Goal: Information Seeking & Learning: Check status

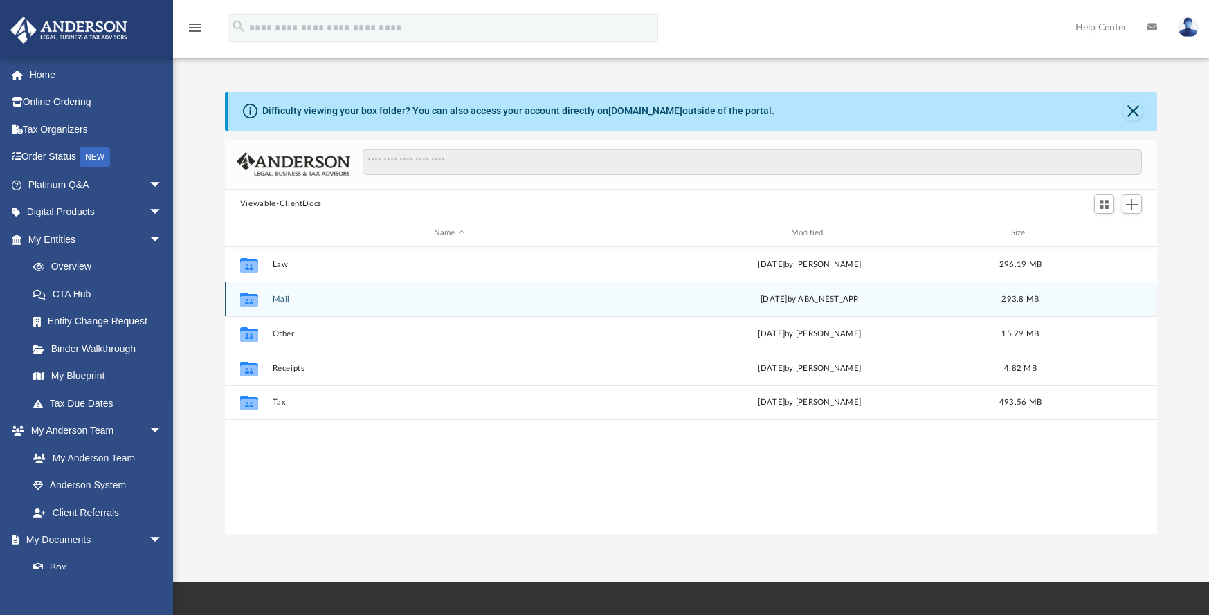
scroll to position [304, 922]
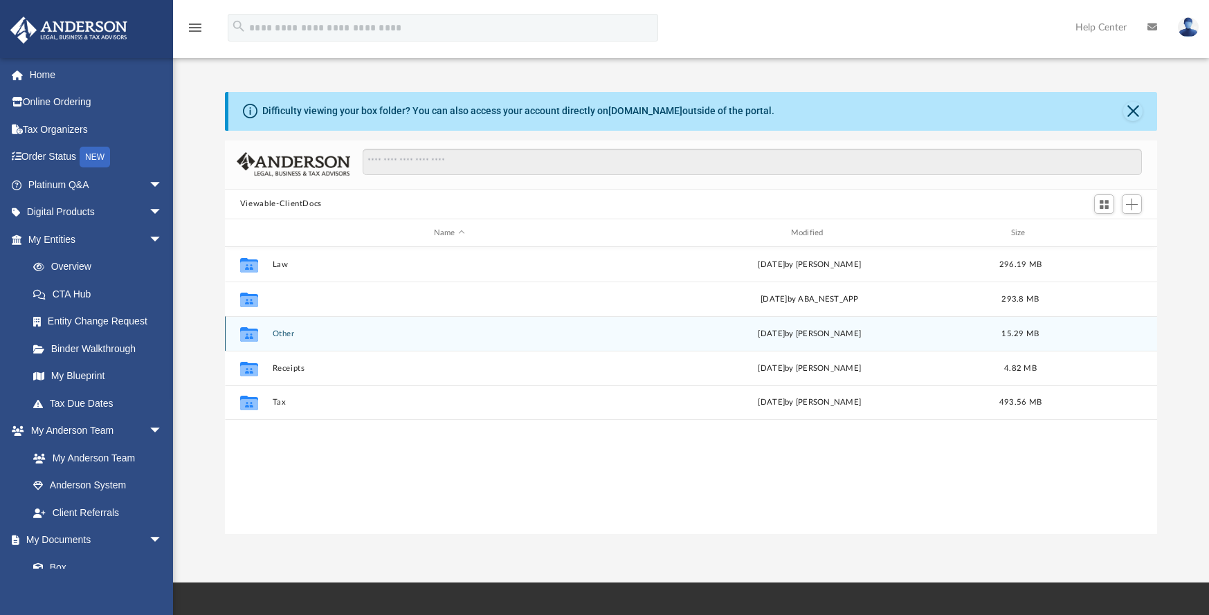
drag, startPoint x: 277, startPoint y: 300, endPoint x: 308, endPoint y: 317, distance: 35.3
click at [277, 301] on button "Mail" at bounding box center [449, 299] width 354 height 9
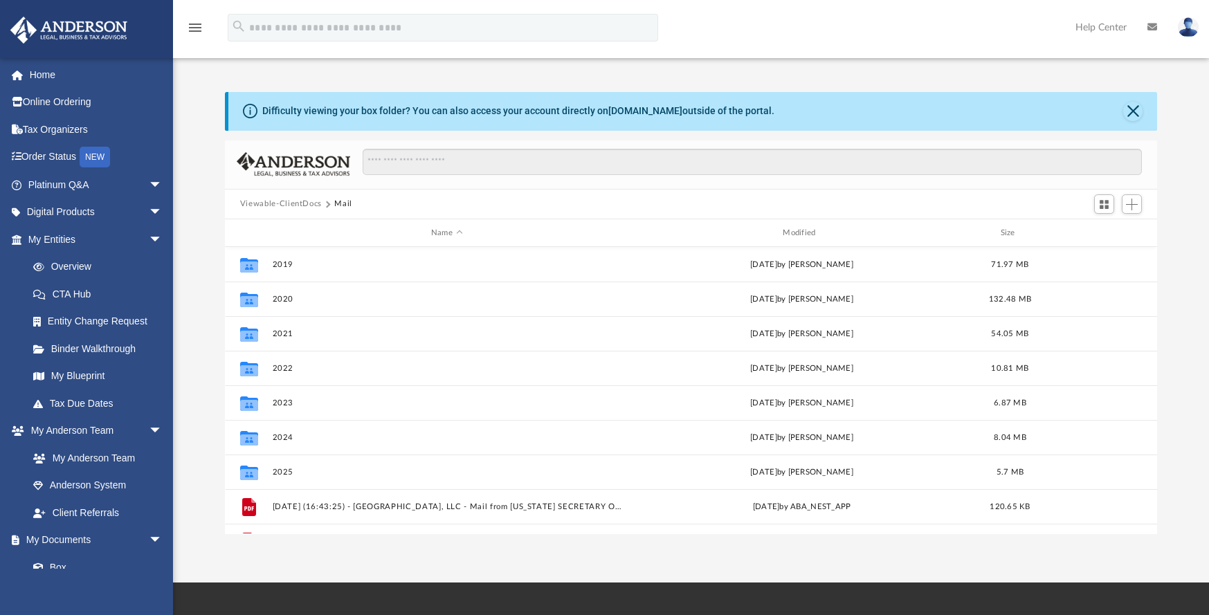
scroll to position [129, 0]
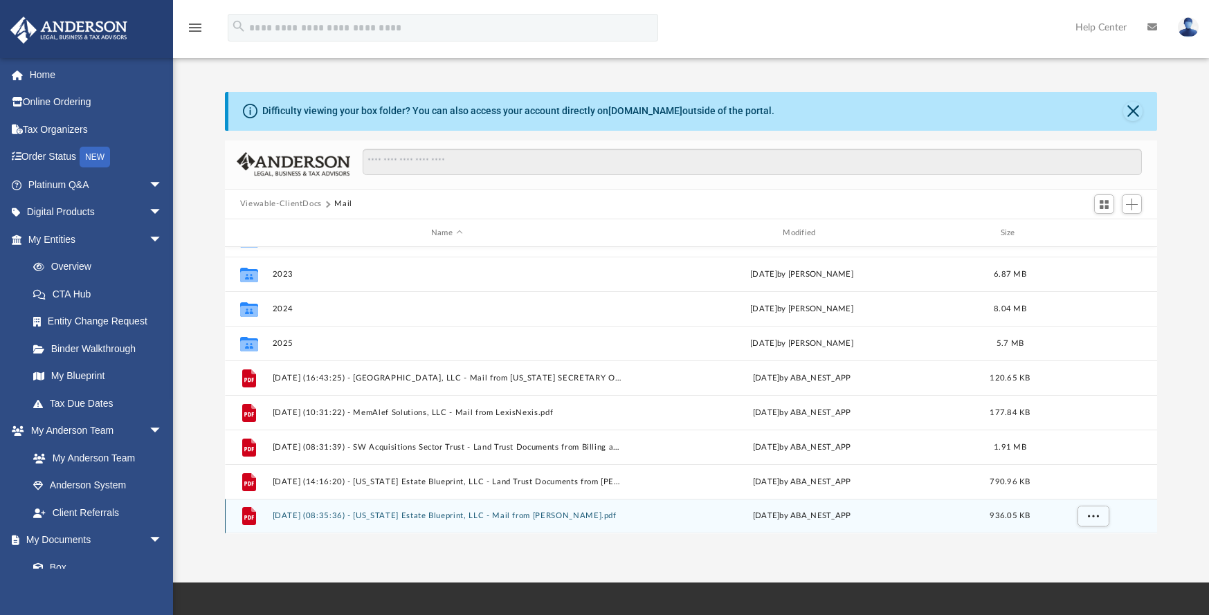
click at [441, 513] on button "[DATE] (08:35:36) - [US_STATE] Estate Blueprint, LLC - Mail from [PERSON_NAME].…" at bounding box center [446, 516] width 349 height 9
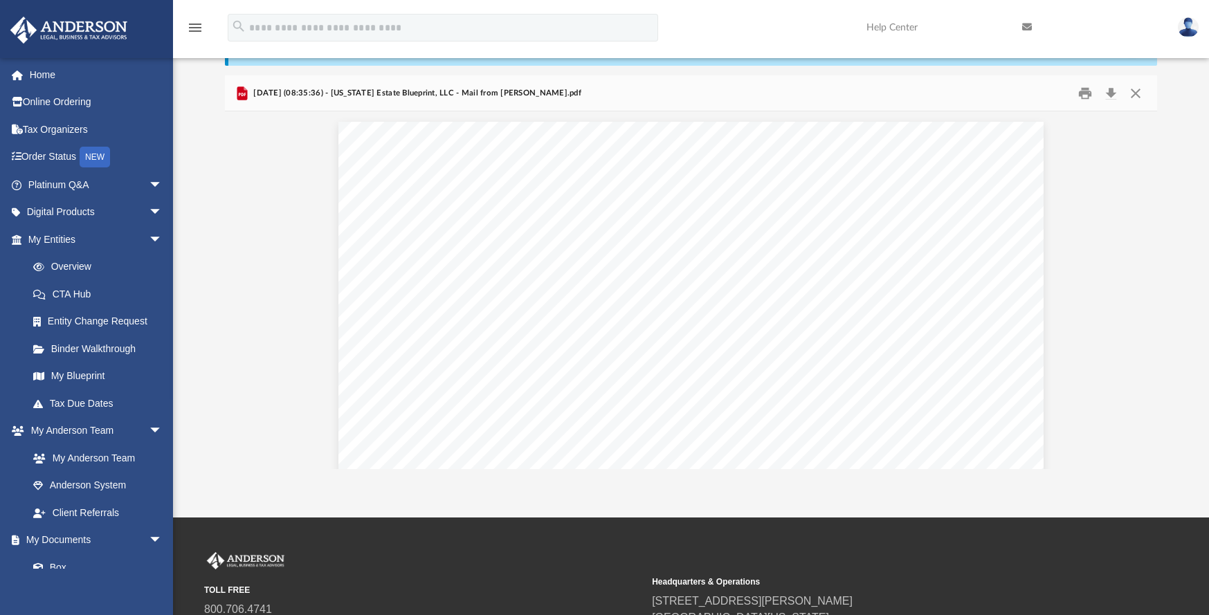
scroll to position [72, 0]
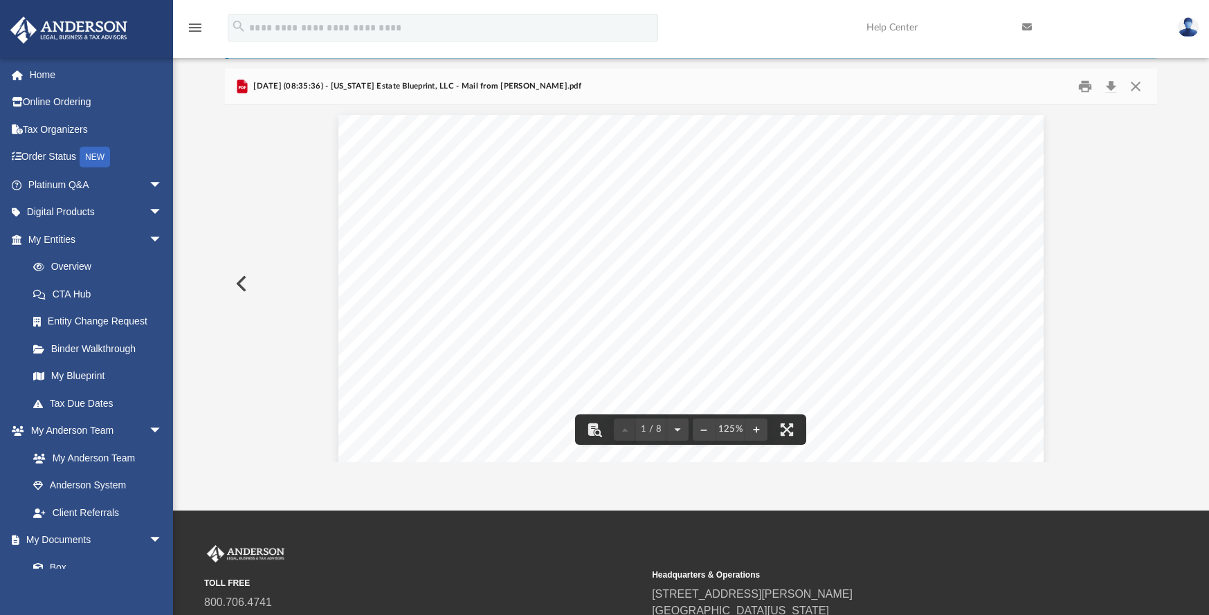
drag, startPoint x: 690, startPoint y: 318, endPoint x: 736, endPoint y: 318, distance: 46.4
click at [736, 318] on div "Page 1" at bounding box center [691, 569] width 706 height 909
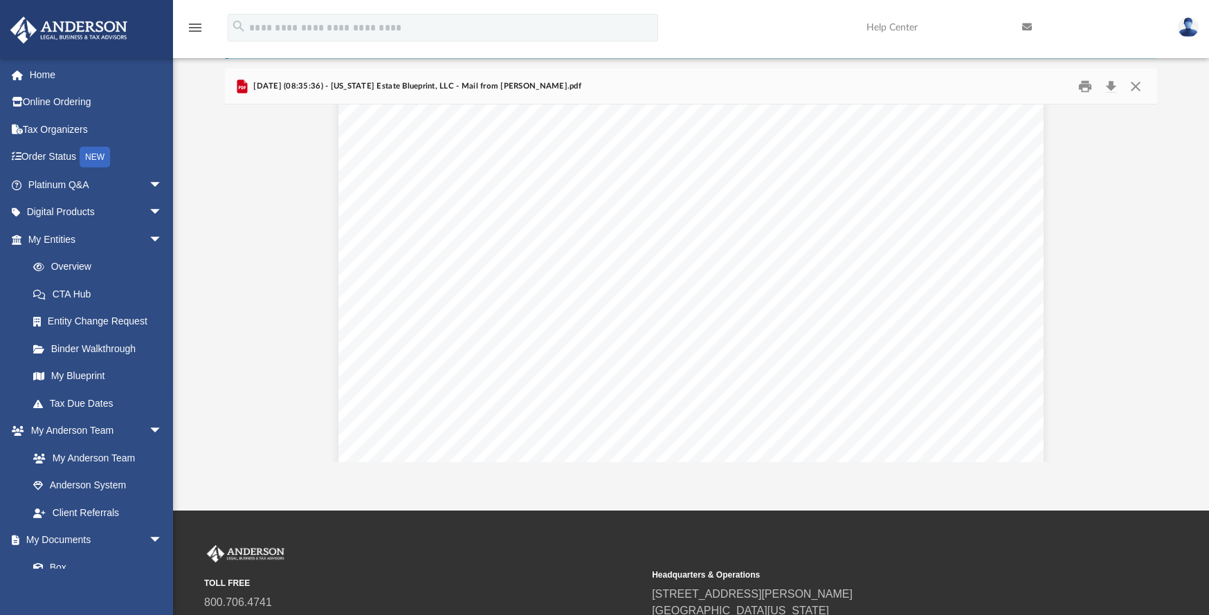
click at [1157, 456] on div "Document Viewer" at bounding box center [691, 282] width 932 height 357
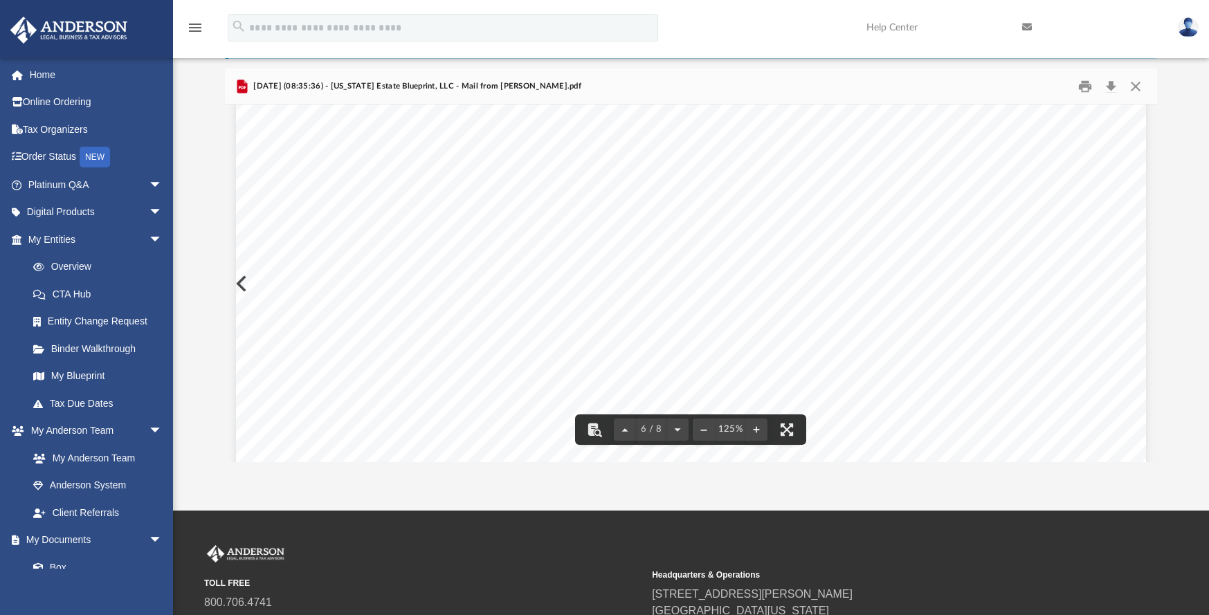
scroll to position [4806, 0]
click at [754, 427] on button "File preview" at bounding box center [756, 429] width 22 height 30
click at [754, 427] on div "Page 6" at bounding box center [716, 325] width 983 height 783
click at [754, 427] on button "File preview" at bounding box center [756, 429] width 22 height 30
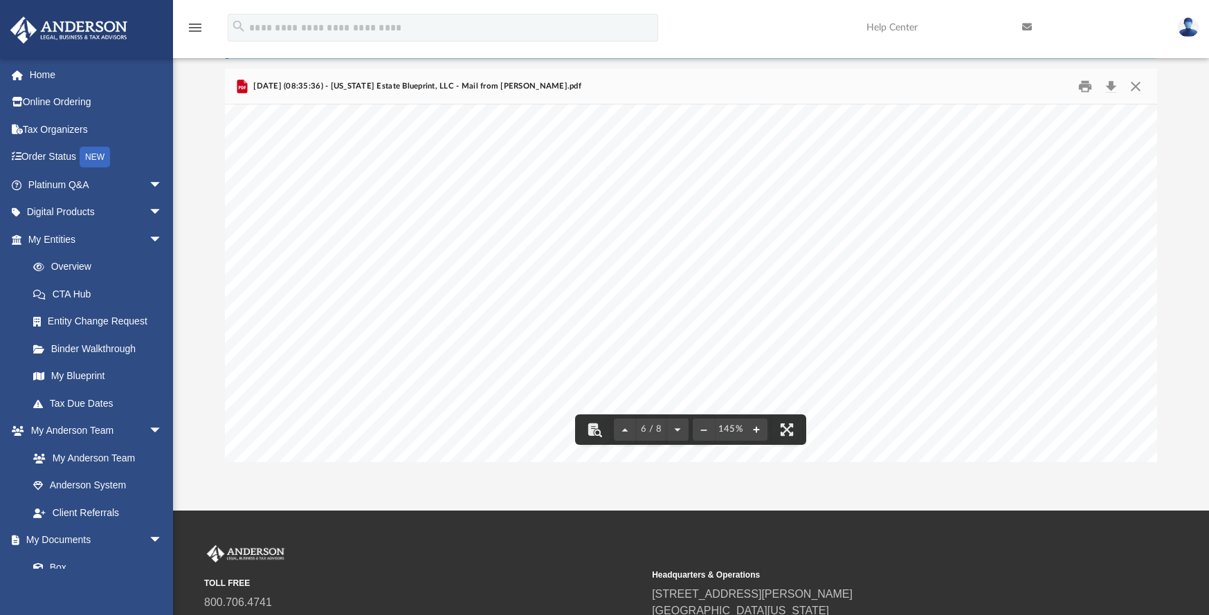
click at [754, 427] on button "File preview" at bounding box center [756, 429] width 22 height 30
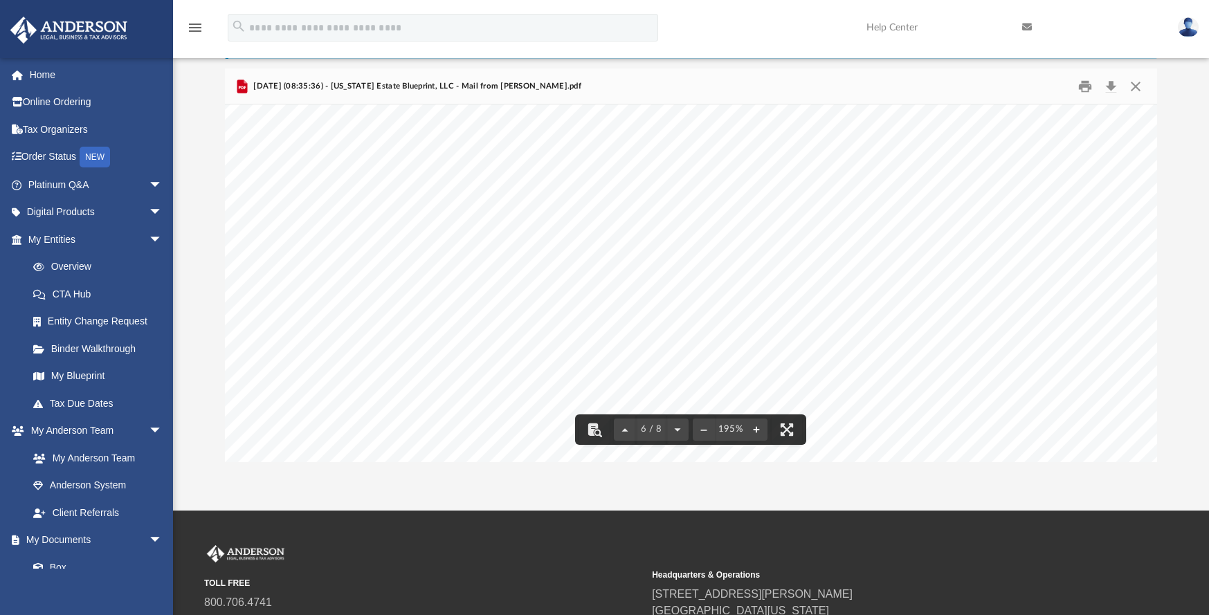
click at [754, 427] on button "File preview" at bounding box center [756, 429] width 22 height 30
drag, startPoint x: 705, startPoint y: 352, endPoint x: 702, endPoint y: 262, distance: 90.0
click at [691, 253] on div "Page 6" at bounding box center [971, 434] width 1493 height 1158
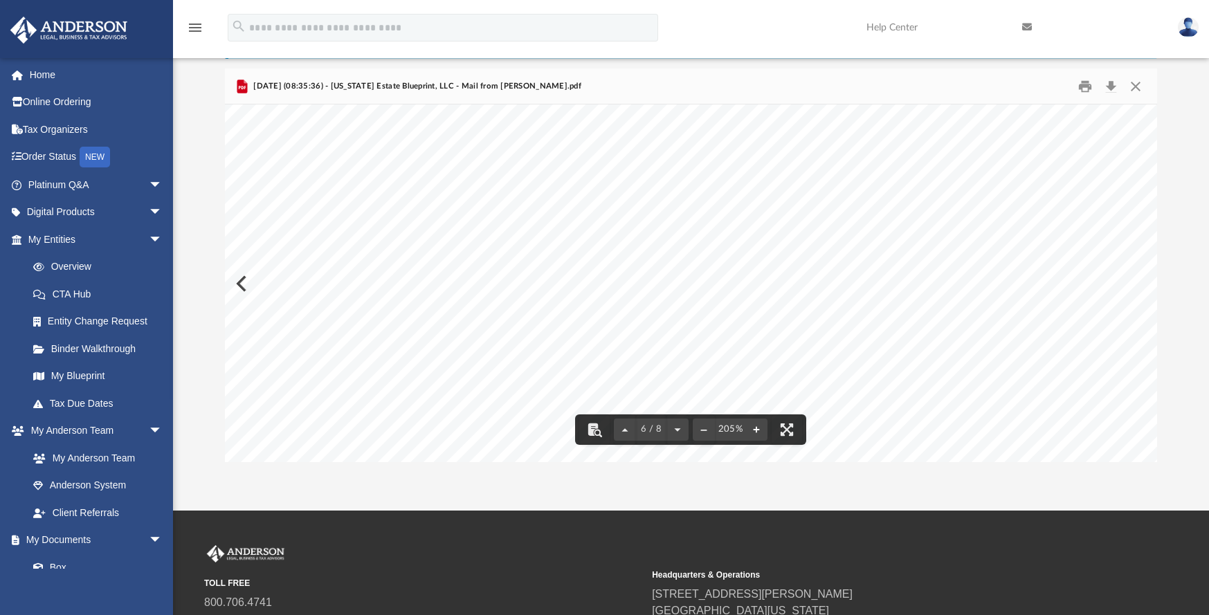
click at [756, 428] on button "File preview" at bounding box center [756, 429] width 22 height 30
click at [756, 428] on div "Page 6" at bounding box center [1007, 228] width 1565 height 1235
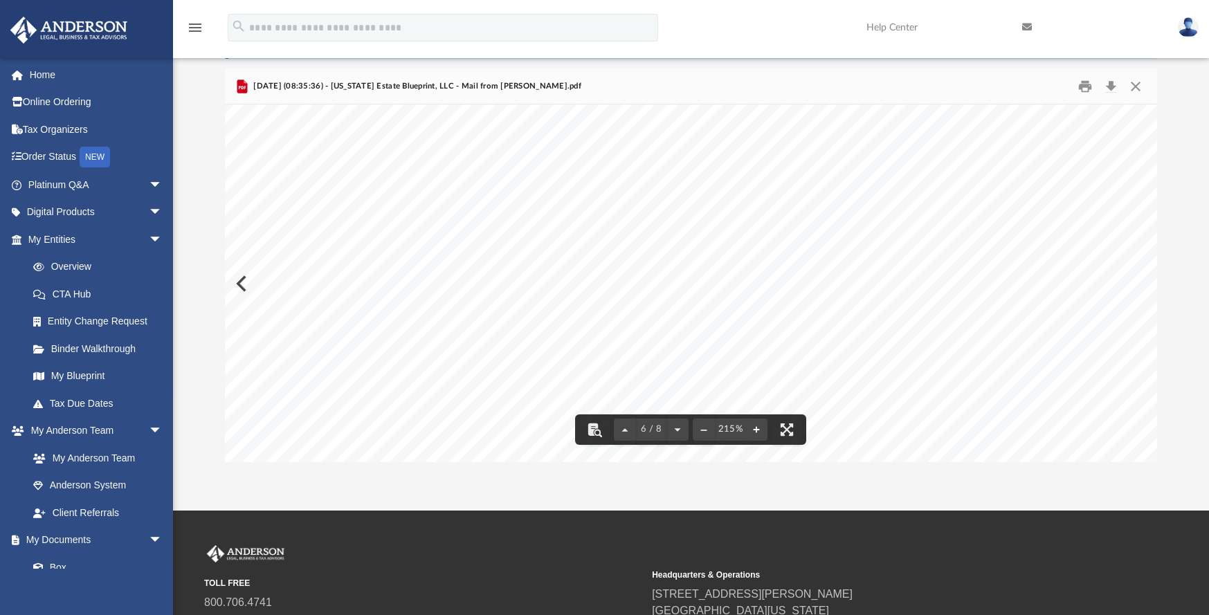
click at [756, 428] on button "File preview" at bounding box center [756, 429] width 22 height 30
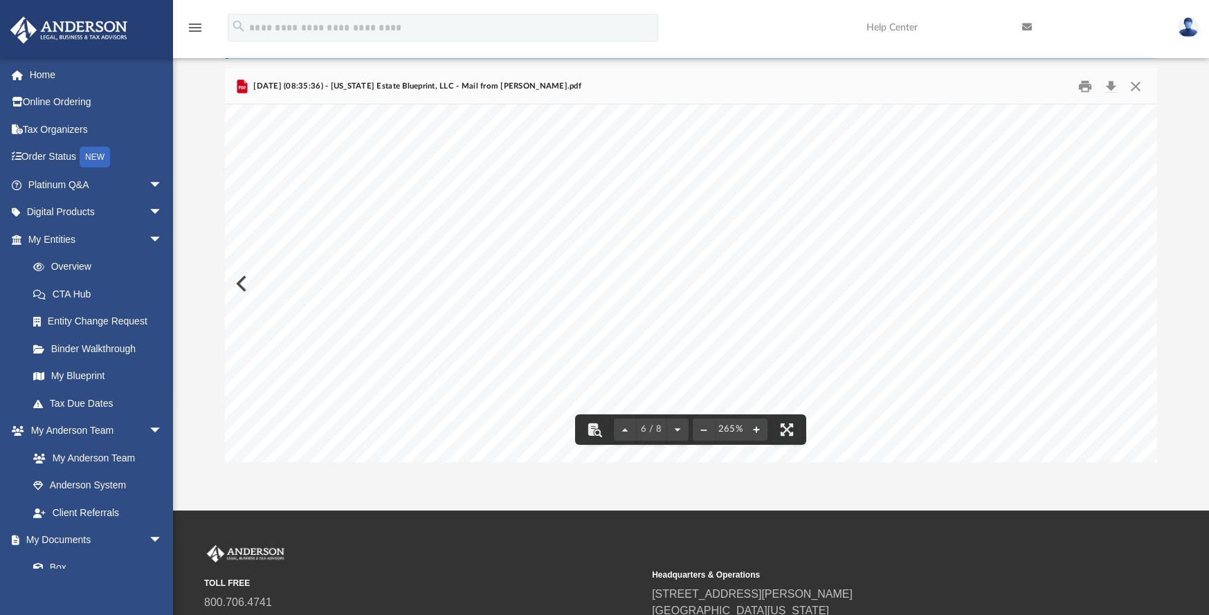
click at [756, 428] on button "File preview" at bounding box center [756, 429] width 22 height 30
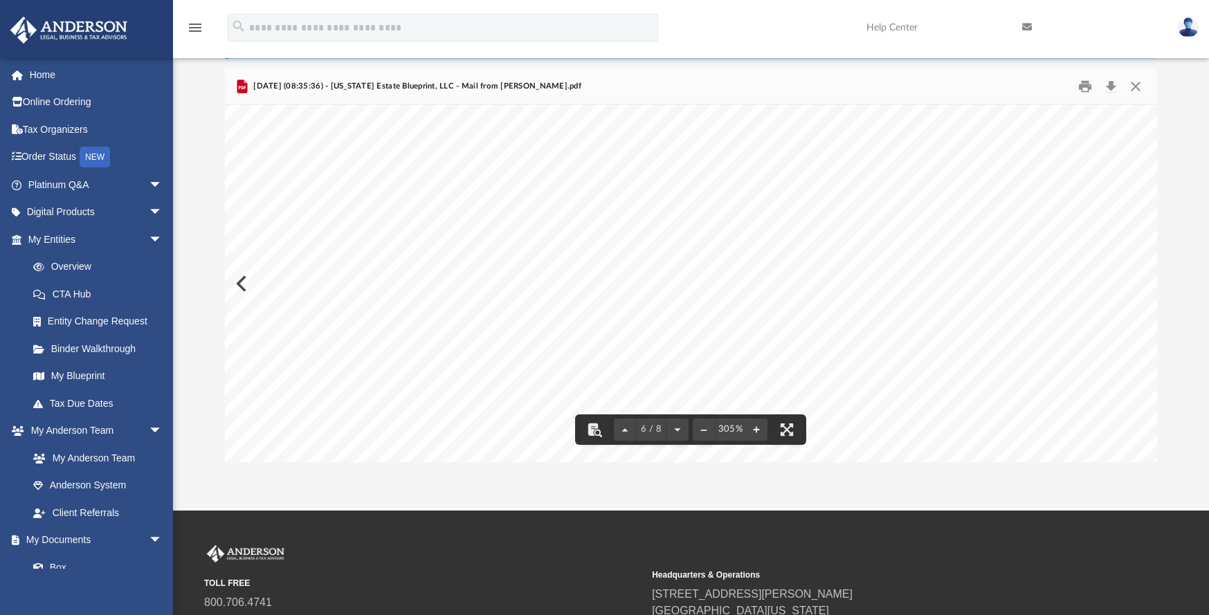
scroll to position [12281, 0]
